Goal: Contribute content

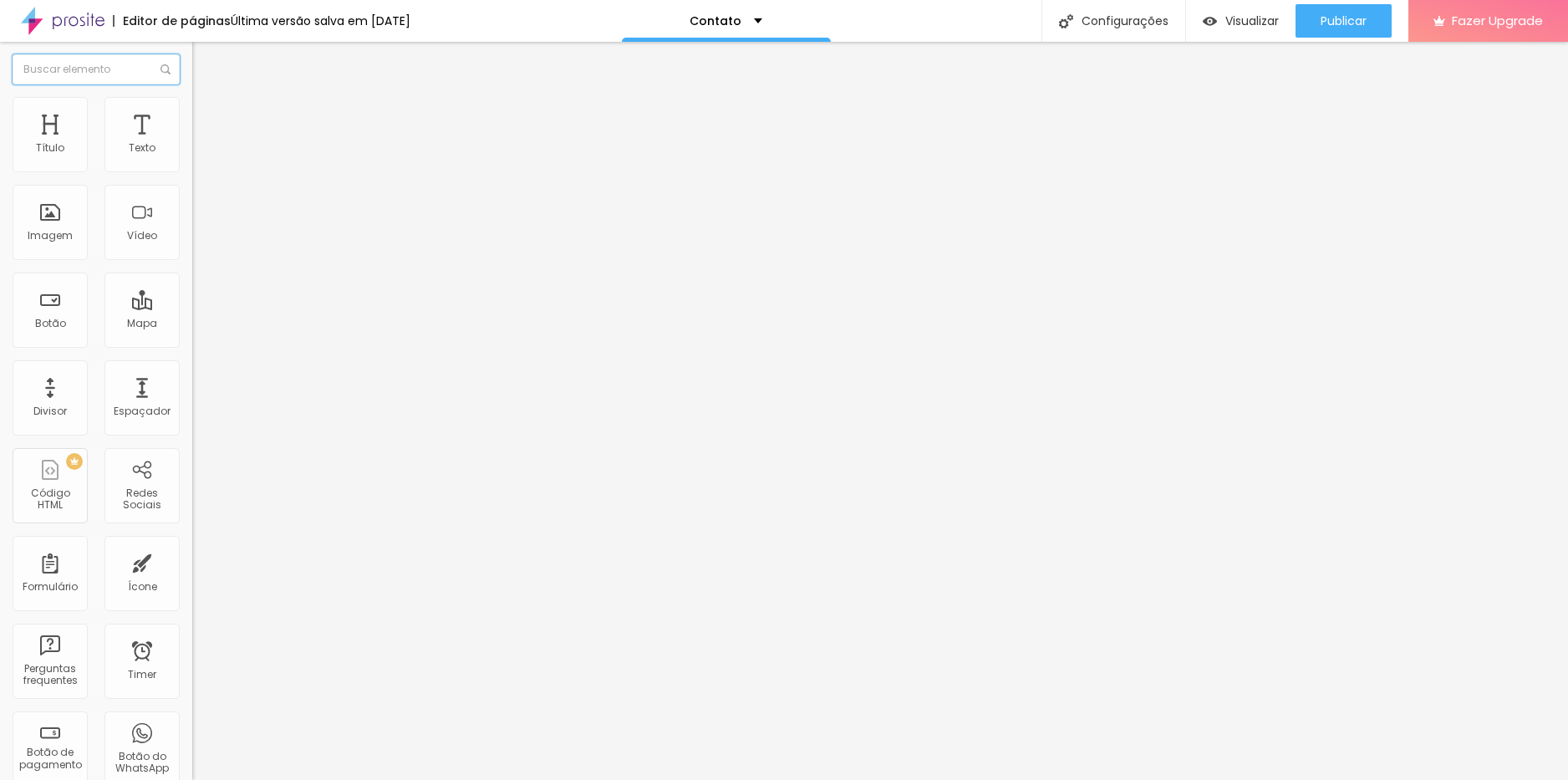
click at [78, 71] on input "text" at bounding box center [96, 69] width 168 height 30
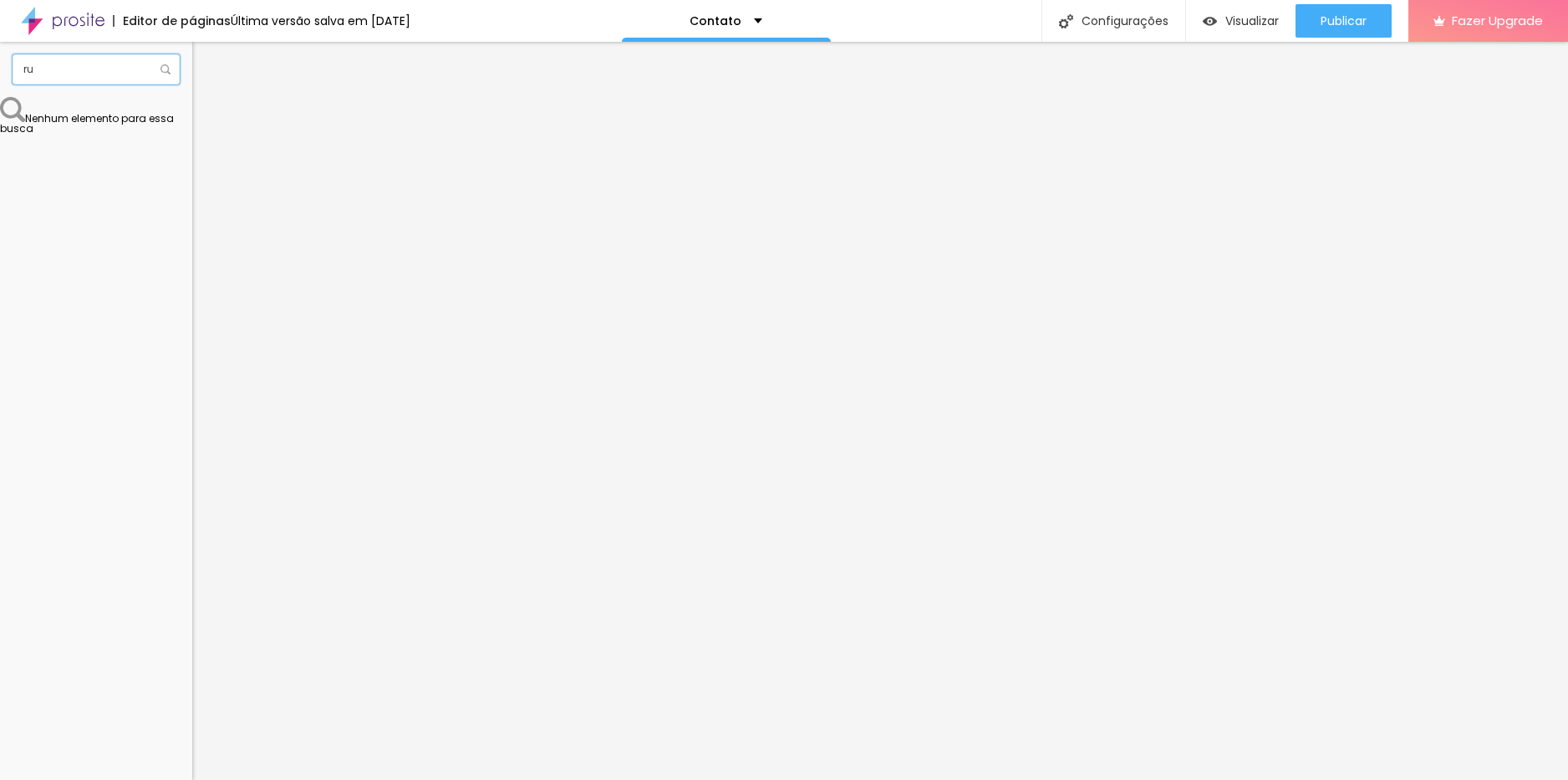
type input "r"
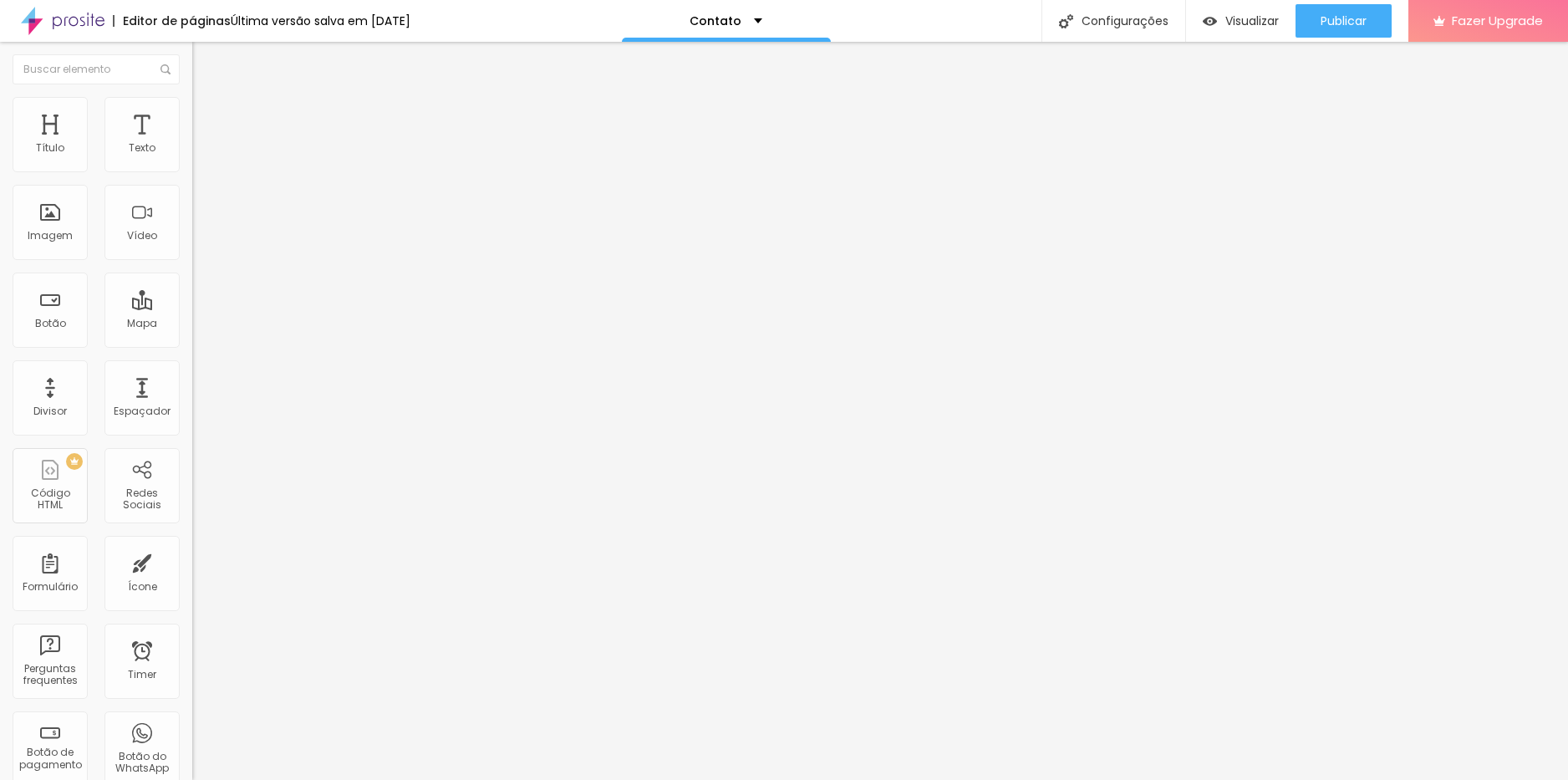
click at [192, 157] on input "Alboom [GEOGRAPHIC_DATA]" at bounding box center [292, 148] width 200 height 16
type input "A"
type input "Rua [GEOGRAPHIC_DATA]"
click at [1344, 23] on span "Publicar" at bounding box center [1342, 21] width 46 height 14
